Goal: Check status: Check status

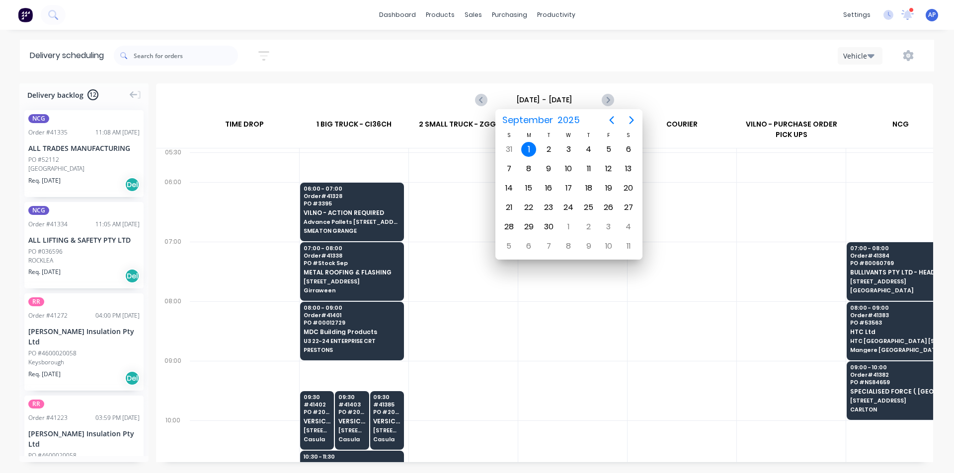
click at [620, 70] on div "Sort by Most recent Created date Required date Order number Customer name Most …" at bounding box center [524, 56] width 820 height 32
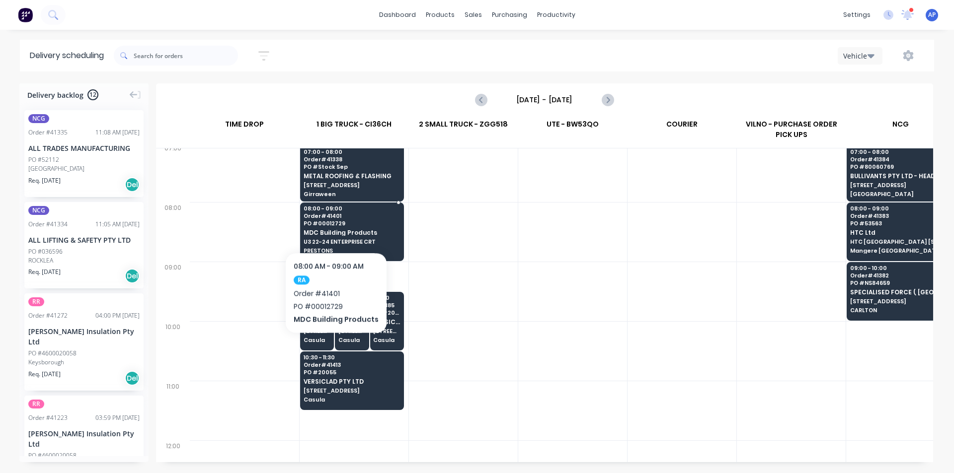
scroll to position [50, 0]
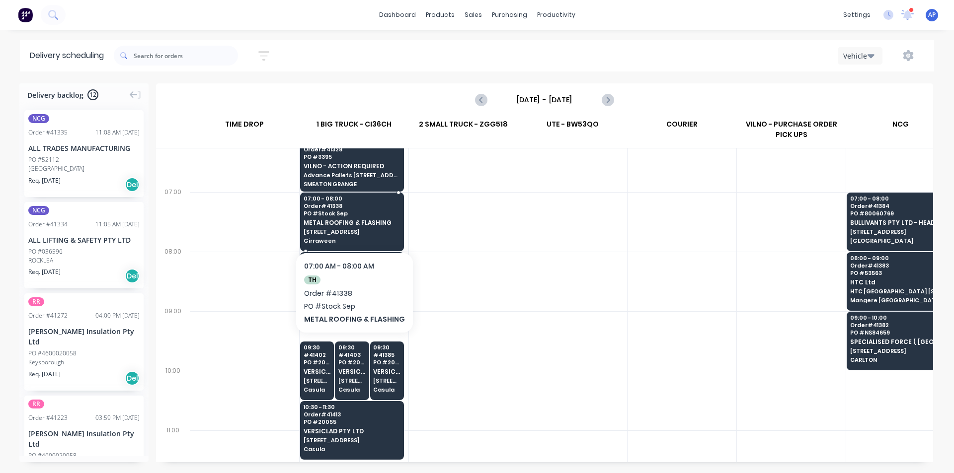
click at [380, 232] on span "[STREET_ADDRESS]" at bounding box center [352, 232] width 96 height 6
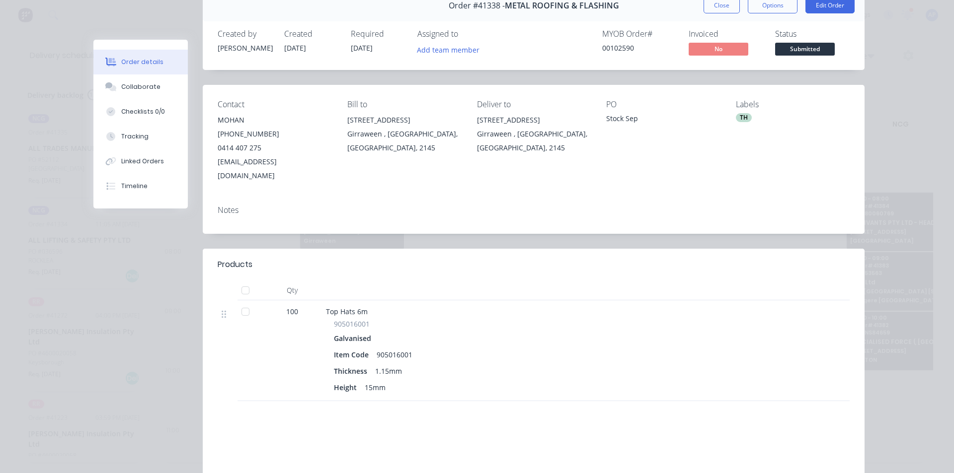
scroll to position [0, 0]
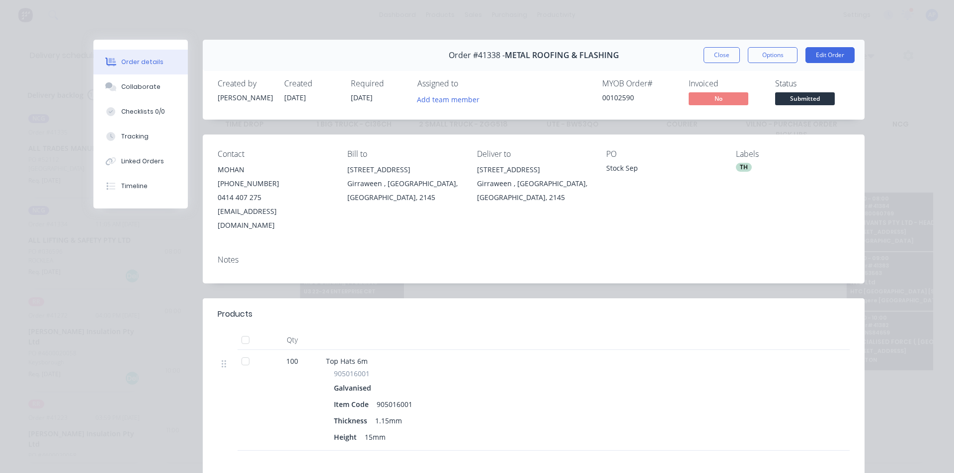
click at [718, 52] on button "Close" at bounding box center [721, 55] width 36 height 16
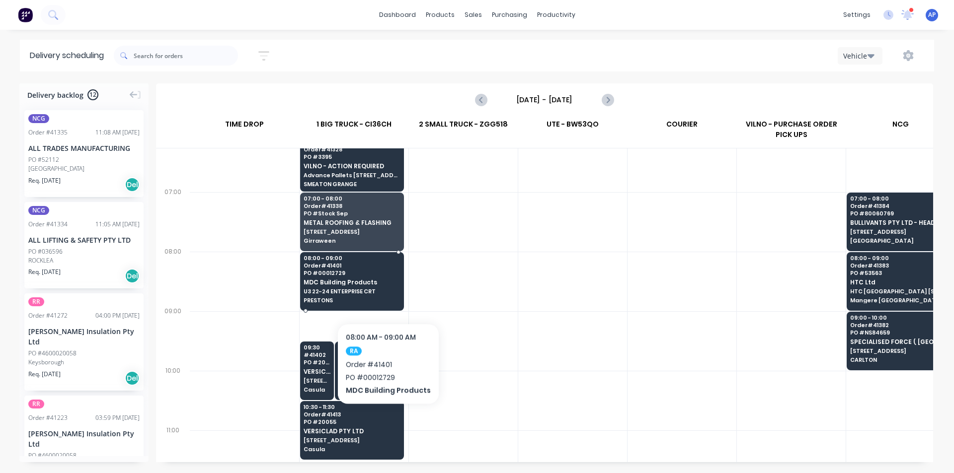
click at [387, 292] on span "U3 22-24 ENTERPRISE CRT" at bounding box center [352, 292] width 96 height 6
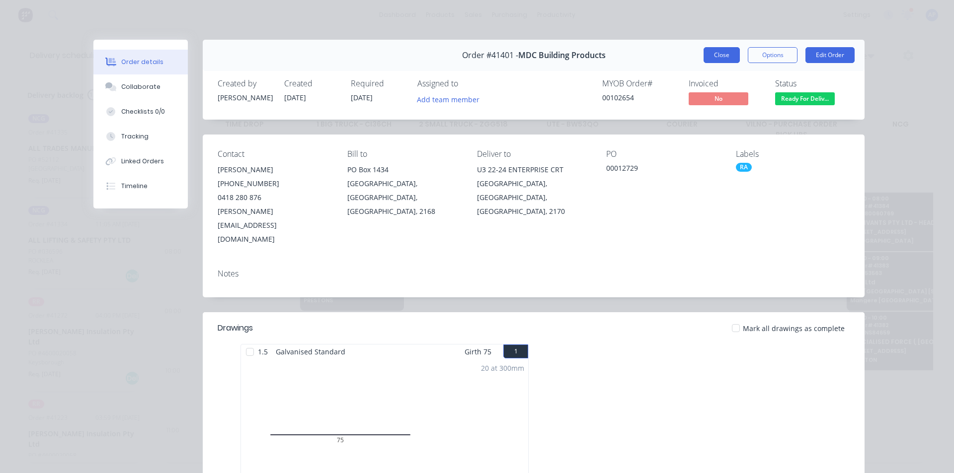
click at [714, 54] on button "Close" at bounding box center [721, 55] width 36 height 16
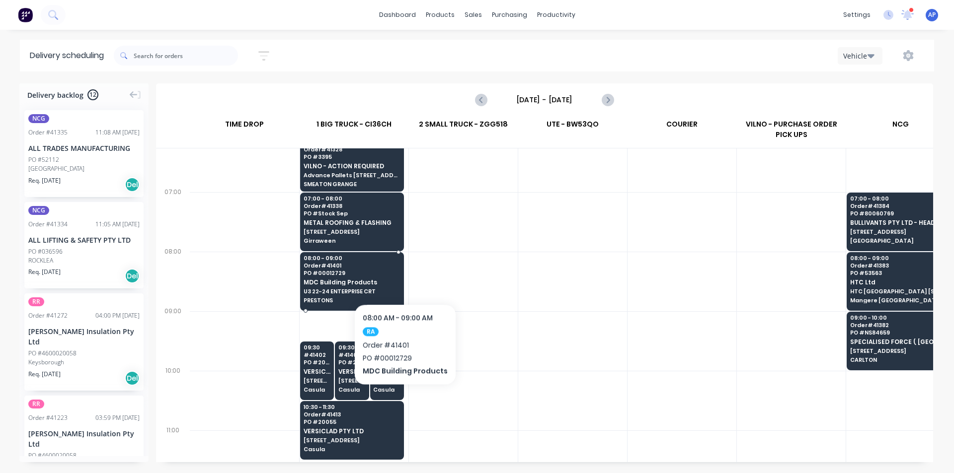
click at [403, 274] on div "08:00 - 09:00 Order # 41401 PO # 00012729 MDC Building Products U3 22-24 ENTERP…" at bounding box center [352, 280] width 103 height 56
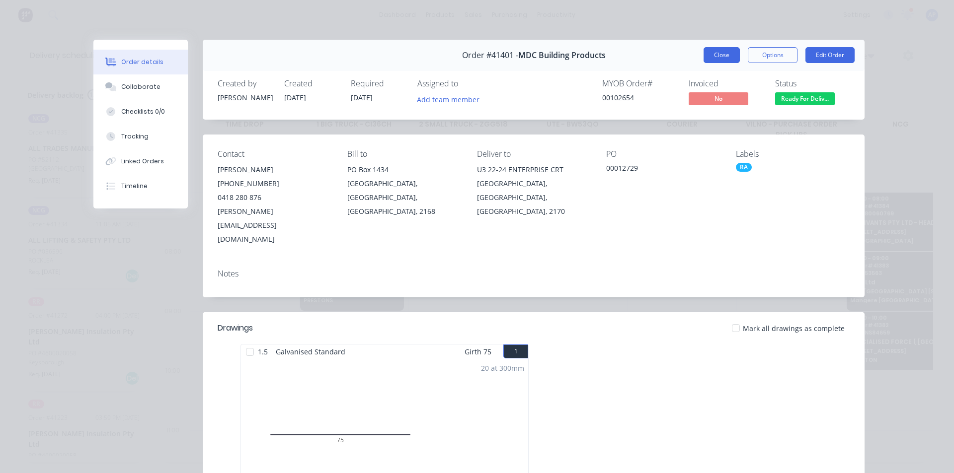
click at [718, 54] on button "Close" at bounding box center [721, 55] width 36 height 16
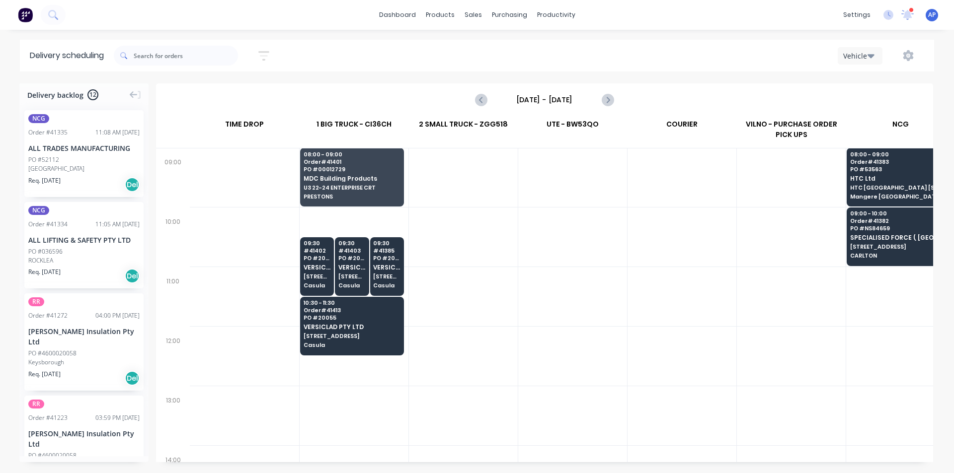
scroll to position [199, 0]
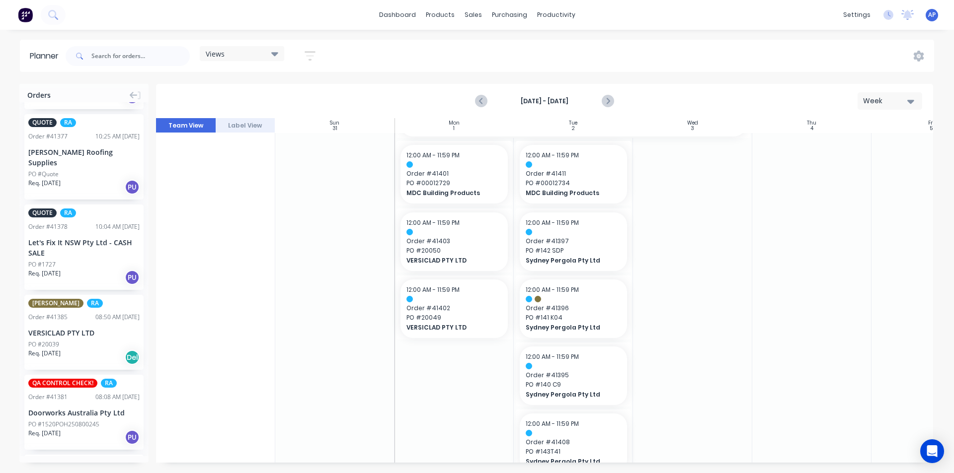
scroll to position [159, 0]
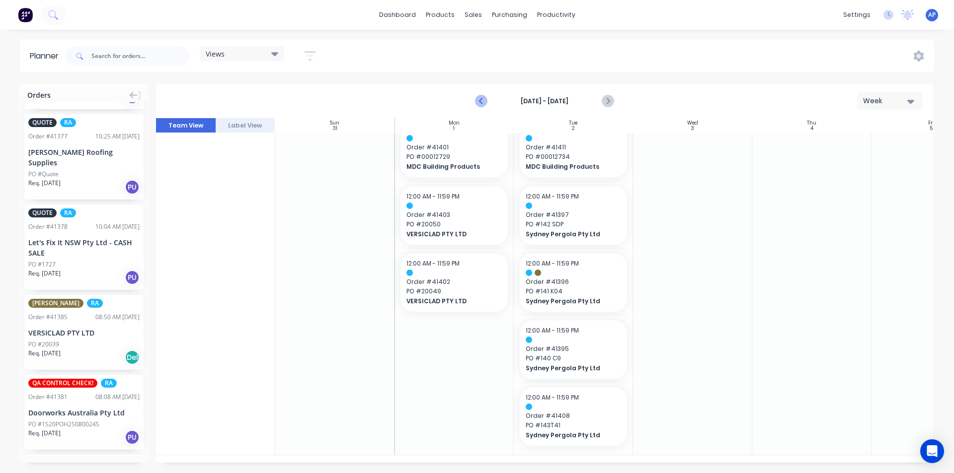
click at [479, 100] on icon "Previous page" at bounding box center [481, 101] width 12 height 12
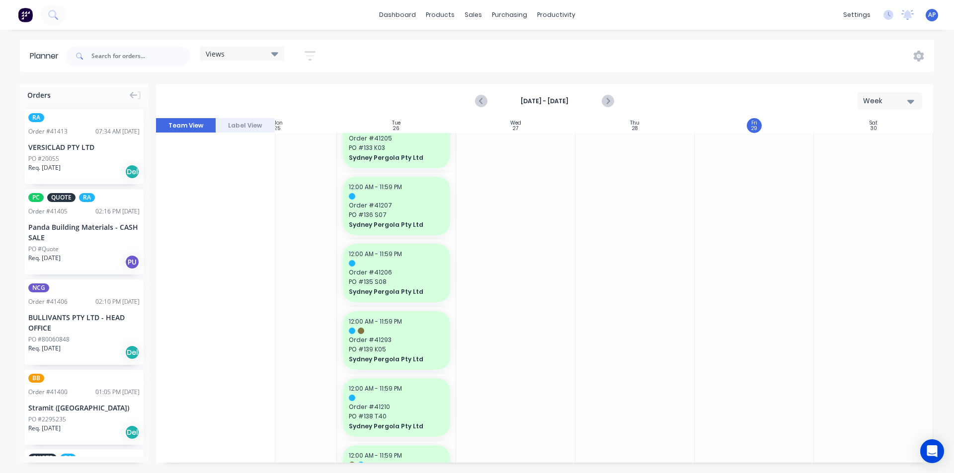
scroll to position [0, 0]
drag, startPoint x: 52, startPoint y: 228, endPoint x: 754, endPoint y: 213, distance: 702.2
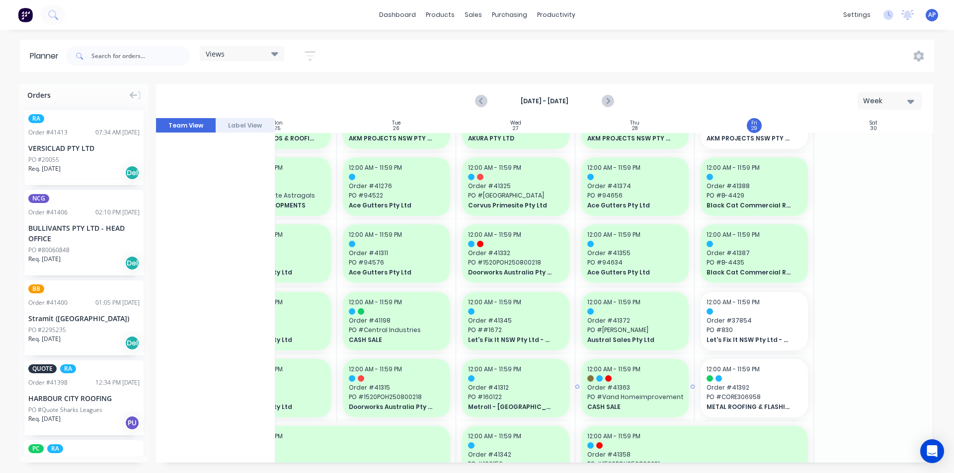
scroll to position [0, 181]
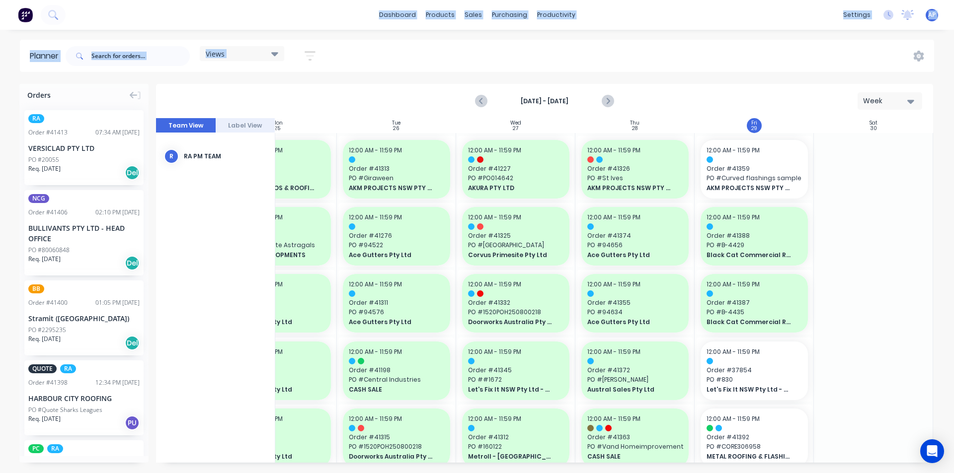
click at [341, 7] on div "dashboard products sales purchasing productivity dashboard products Product Cat…" at bounding box center [477, 236] width 954 height 473
click at [600, 100] on button "Next page" at bounding box center [607, 101] width 20 height 20
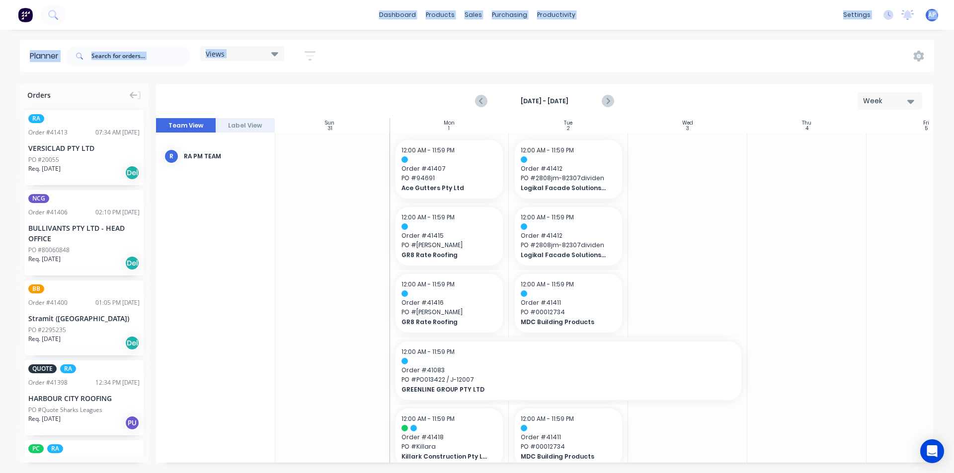
scroll to position [0, 0]
click at [700, 49] on div "Views Save new view None (Default) edit Iraking edit kyle edit Michael's View e…" at bounding box center [499, 56] width 870 height 30
click at [673, 57] on div "Views Save new view None (Default) edit Iraking edit kyle edit Michael's View e…" at bounding box center [499, 56] width 870 height 30
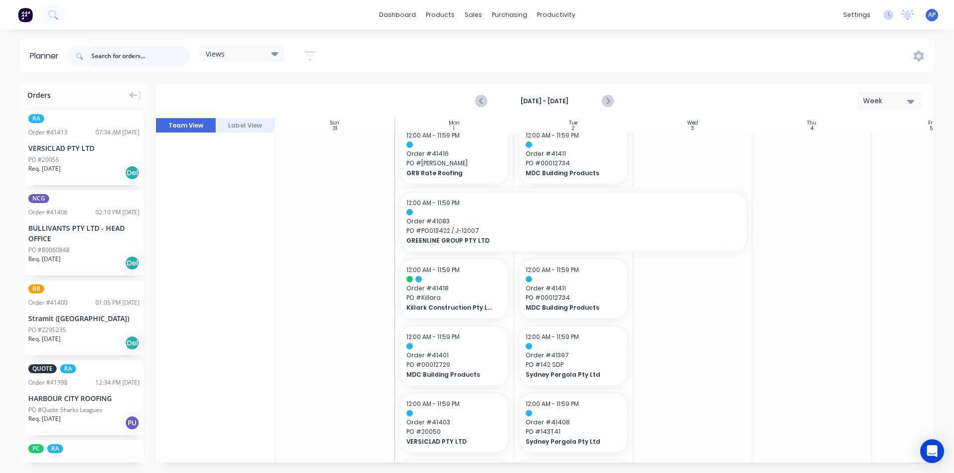
click at [151, 54] on input "text" at bounding box center [140, 56] width 98 height 20
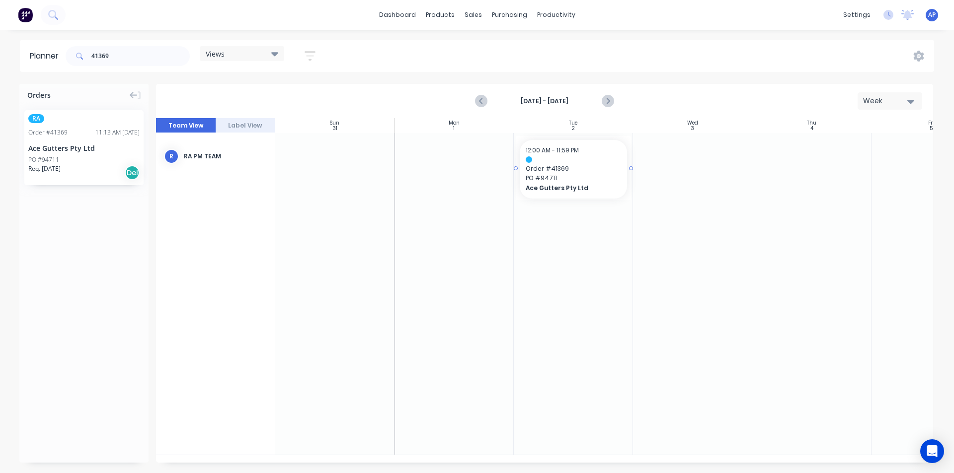
drag, startPoint x: 65, startPoint y: 158, endPoint x: 555, endPoint y: 168, distance: 490.5
click at [132, 43] on div "41369" at bounding box center [128, 56] width 124 height 30
click at [128, 57] on input "41369" at bounding box center [140, 56] width 98 height 20
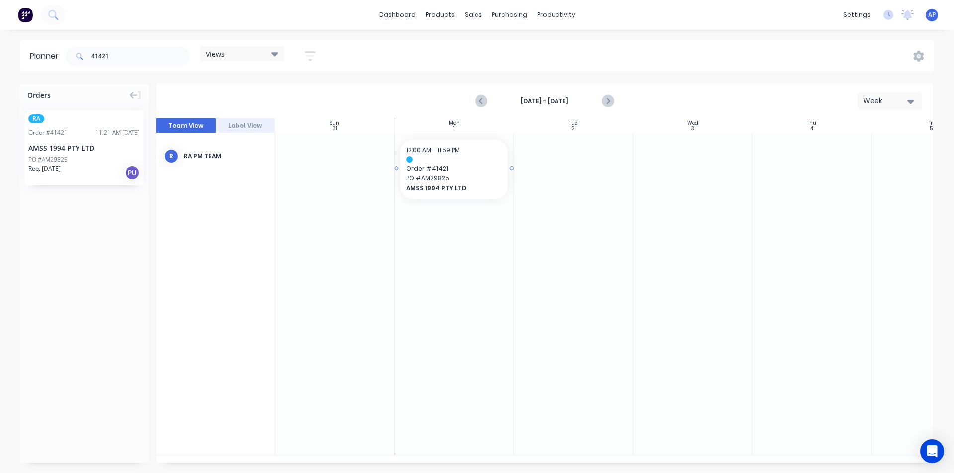
drag, startPoint x: 42, startPoint y: 151, endPoint x: 422, endPoint y: 181, distance: 380.8
click at [170, 57] on input "41421" at bounding box center [140, 56] width 98 height 20
type input "41419"
drag, startPoint x: 48, startPoint y: 137, endPoint x: 905, endPoint y: 176, distance: 857.4
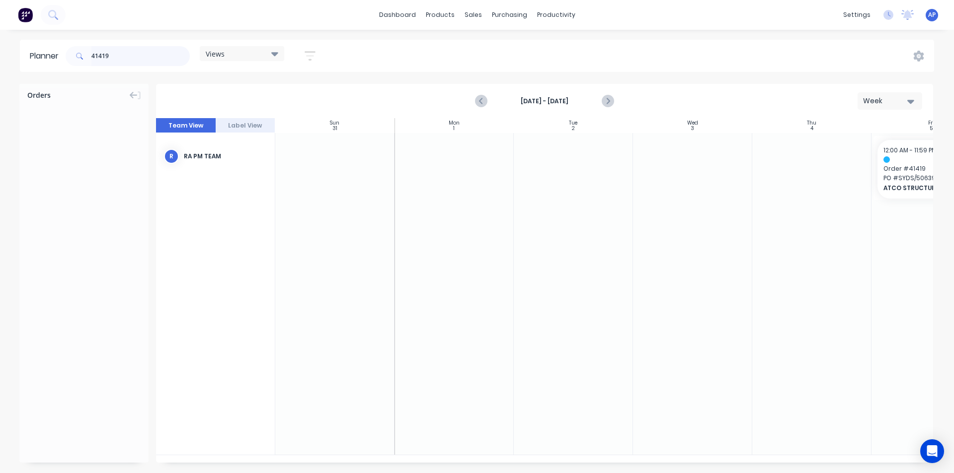
click at [137, 56] on input "41419" at bounding box center [140, 56] width 98 height 20
click at [137, 57] on input "41419" at bounding box center [140, 56] width 98 height 20
click at [136, 57] on input "41419" at bounding box center [140, 56] width 98 height 20
